Goal: Use online tool/utility: Utilize a website feature to perform a specific function

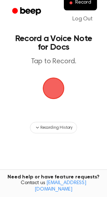
click at [56, 90] on span "button" at bounding box center [54, 88] width 26 height 26
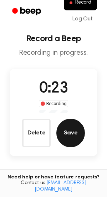
click at [66, 136] on button "Save" at bounding box center [70, 132] width 29 height 29
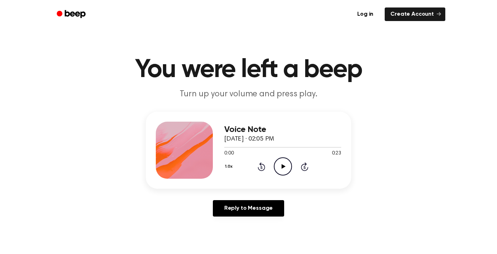
click at [285, 169] on icon "Play Audio" at bounding box center [283, 166] width 18 height 18
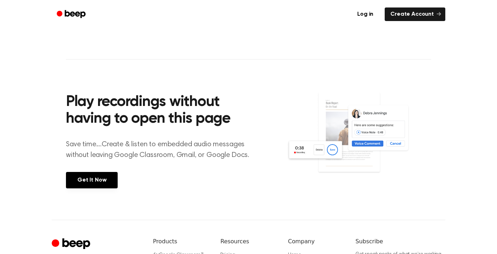
scroll to position [253, 0]
